Goal: Transaction & Acquisition: Purchase product/service

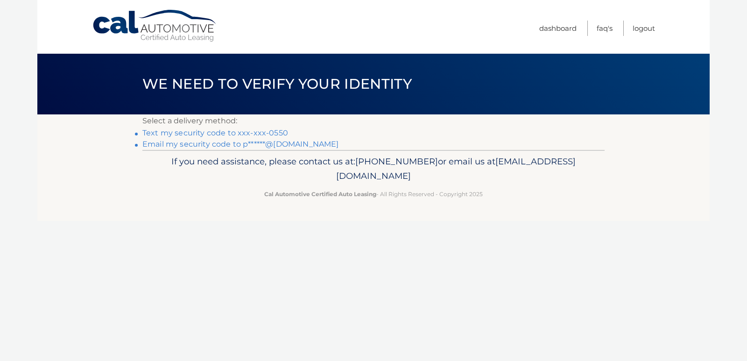
click at [187, 134] on link "Text my security code to xxx-xxx-0550" at bounding box center [215, 132] width 146 height 9
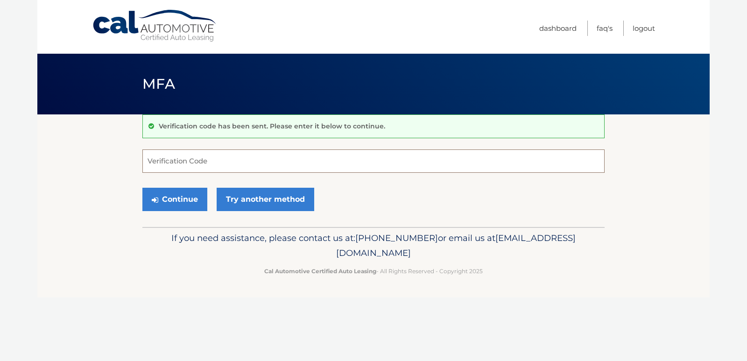
click at [167, 158] on input "Verification Code" at bounding box center [373, 160] width 462 height 23
type input "809816"
click at [193, 197] on button "Continue" at bounding box center [174, 199] width 65 height 23
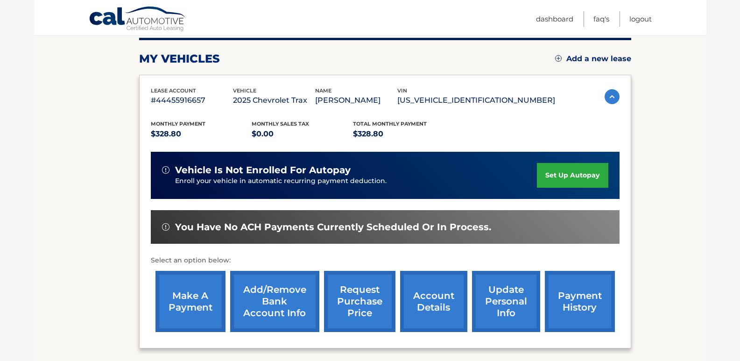
scroll to position [140, 0]
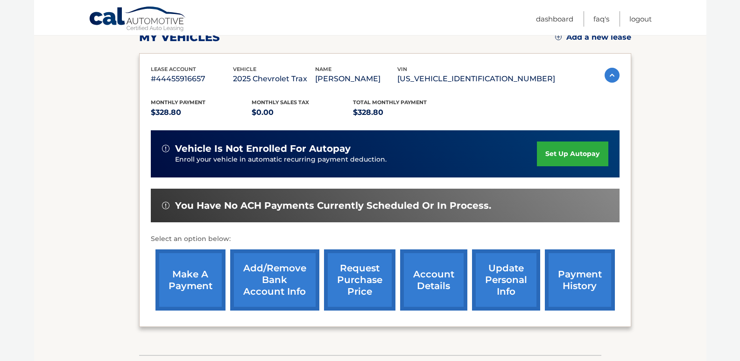
click at [188, 274] on link "make a payment" at bounding box center [190, 279] width 70 height 61
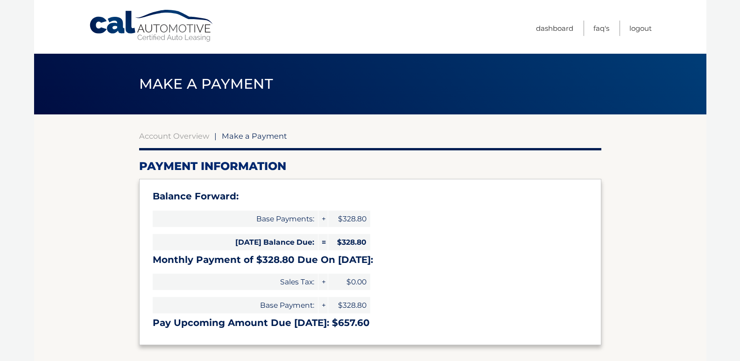
select select "Y2E1N2Q3NTktNjViYy00NmM0LWEyNTEtOGE2NWM1YjY5ZDgy"
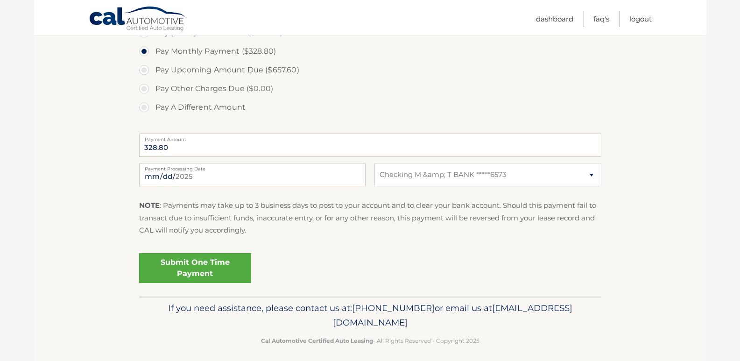
scroll to position [346, 0]
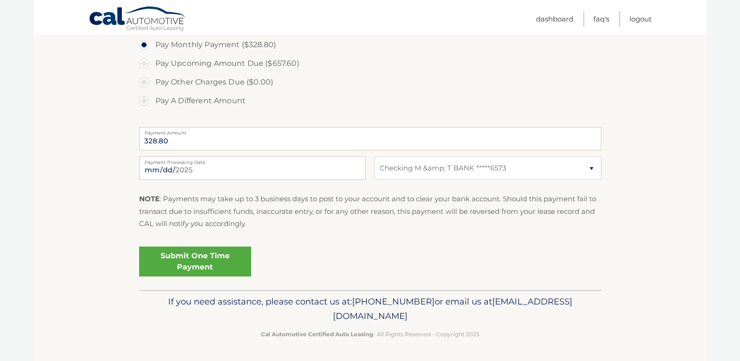
click at [184, 260] on link "Submit One Time Payment" at bounding box center [195, 262] width 112 height 30
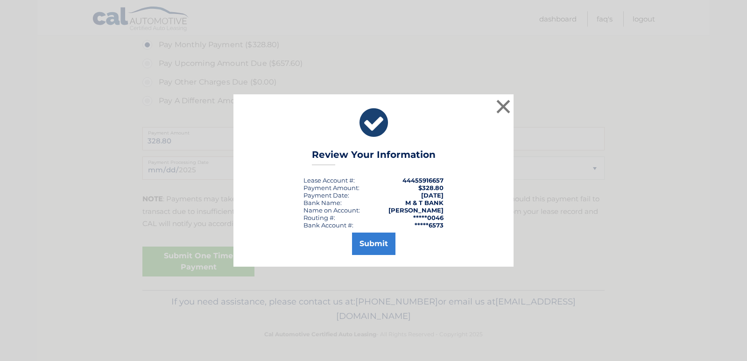
click at [558, 227] on div "× Review Your Information Lease Account #: 44455916657 Payment Amount: $328.80 …" at bounding box center [374, 180] width 740 height 172
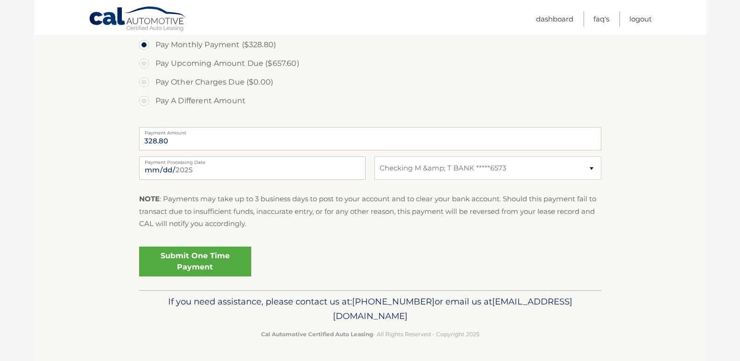
drag, startPoint x: 558, startPoint y: 227, endPoint x: 621, endPoint y: 257, distance: 70.2
click at [621, 257] on section "Account Overview | Make a Payment Payment Information Balance Forward: Base Pay…" at bounding box center [370, 29] width 672 height 522
click at [214, 261] on link "Submit One Time Payment" at bounding box center [195, 262] width 112 height 30
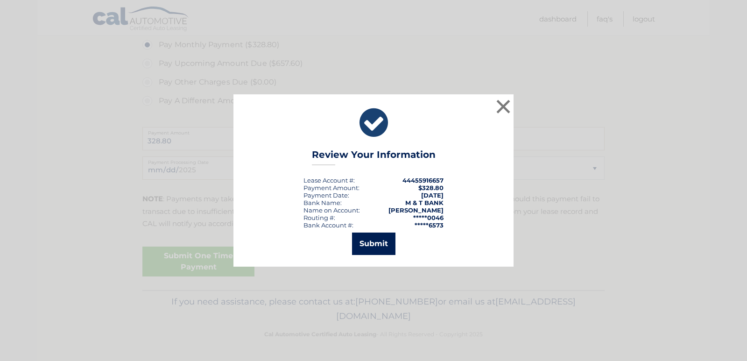
click at [383, 245] on button "Submit" at bounding box center [373, 244] width 43 height 22
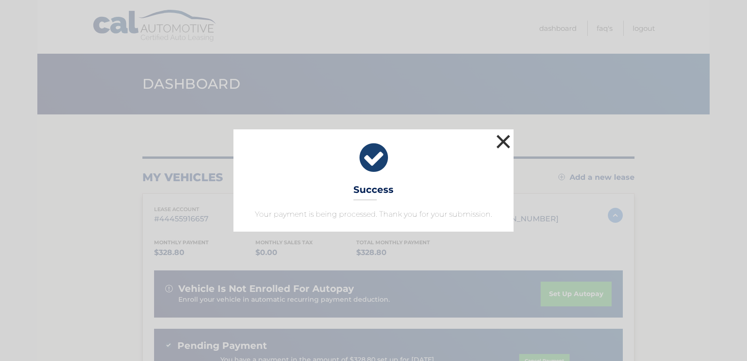
click at [504, 139] on button "×" at bounding box center [503, 141] width 19 height 19
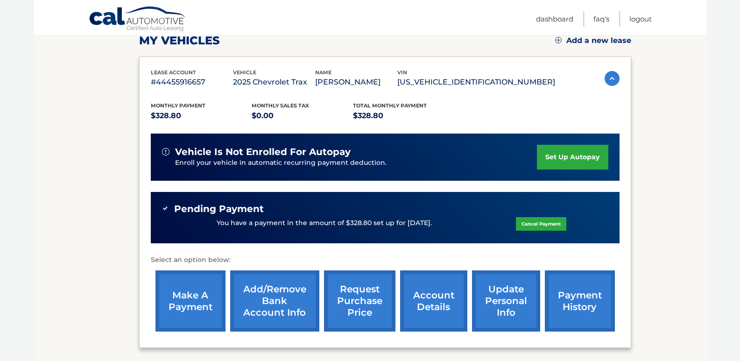
scroll to position [140, 0]
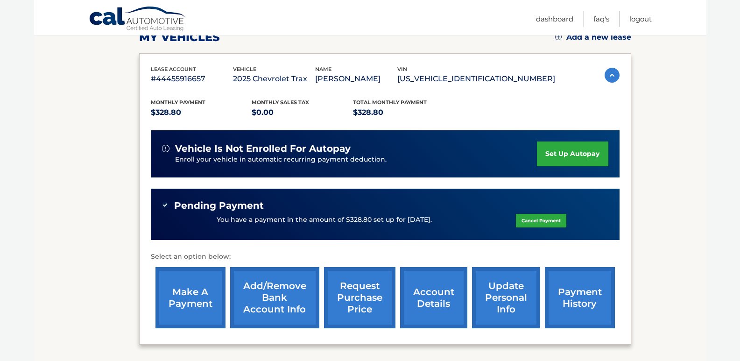
click at [648, 198] on section "my vehicles Add a new lease lease account #44455916657 vehicle 2025 Chevrolet T…" at bounding box center [370, 173] width 672 height 398
click at [668, 208] on section "my vehicles Add a new lease lease account #44455916657 vehicle 2025 Chevrolet T…" at bounding box center [370, 173] width 672 height 398
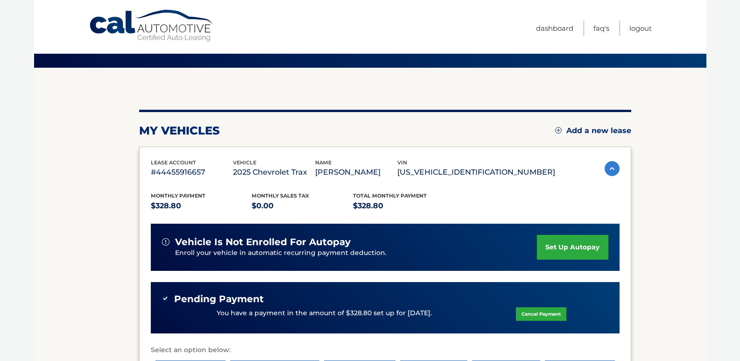
scroll to position [0, 0]
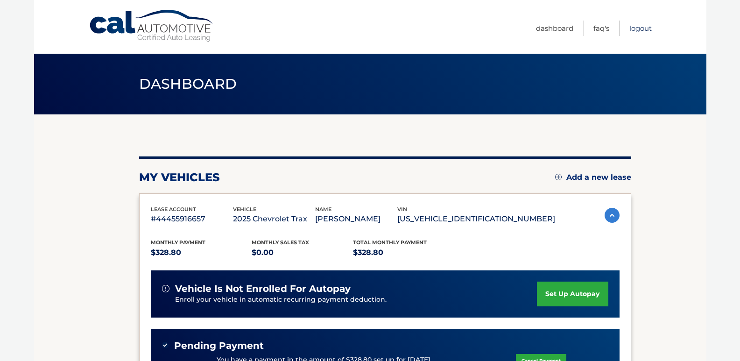
click at [640, 27] on link "Logout" at bounding box center [640, 28] width 22 height 15
